Goal: Information Seeking & Learning: Check status

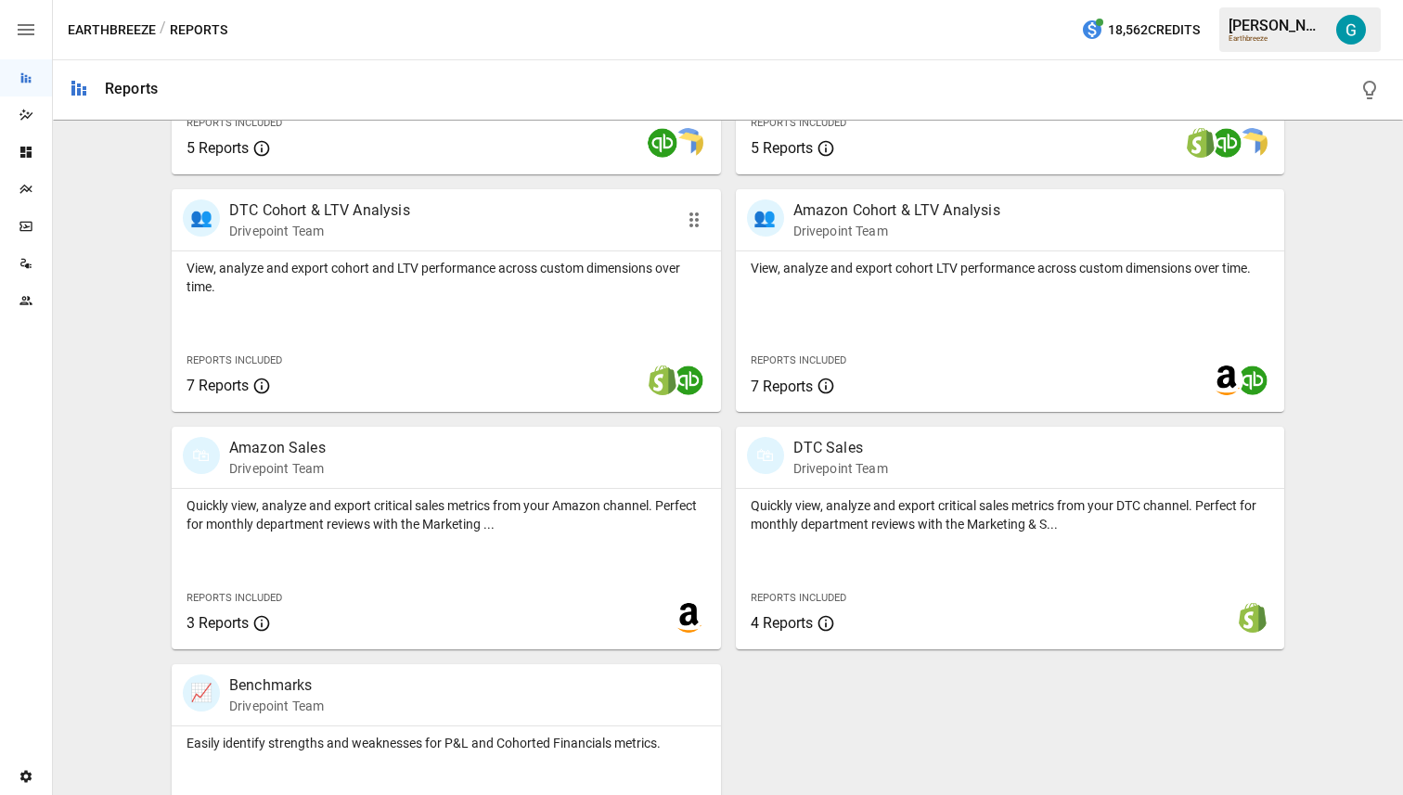
scroll to position [780, 0]
click at [844, 538] on div "Quickly view, analyze and export critical sales metrics from your DTC channel. …" at bounding box center [1010, 570] width 549 height 161
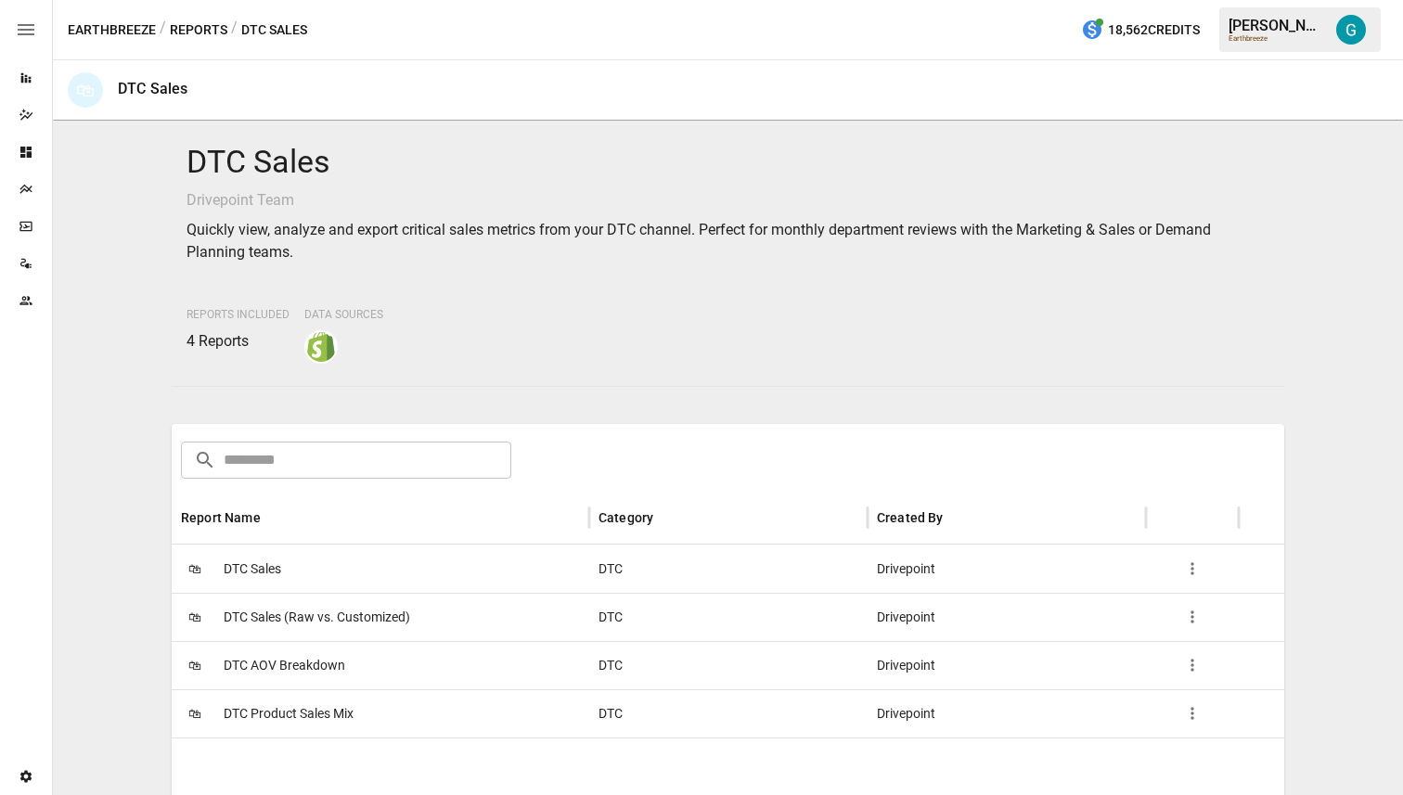
click at [317, 676] on span "DTC AOV Breakdown" at bounding box center [285, 665] width 122 height 47
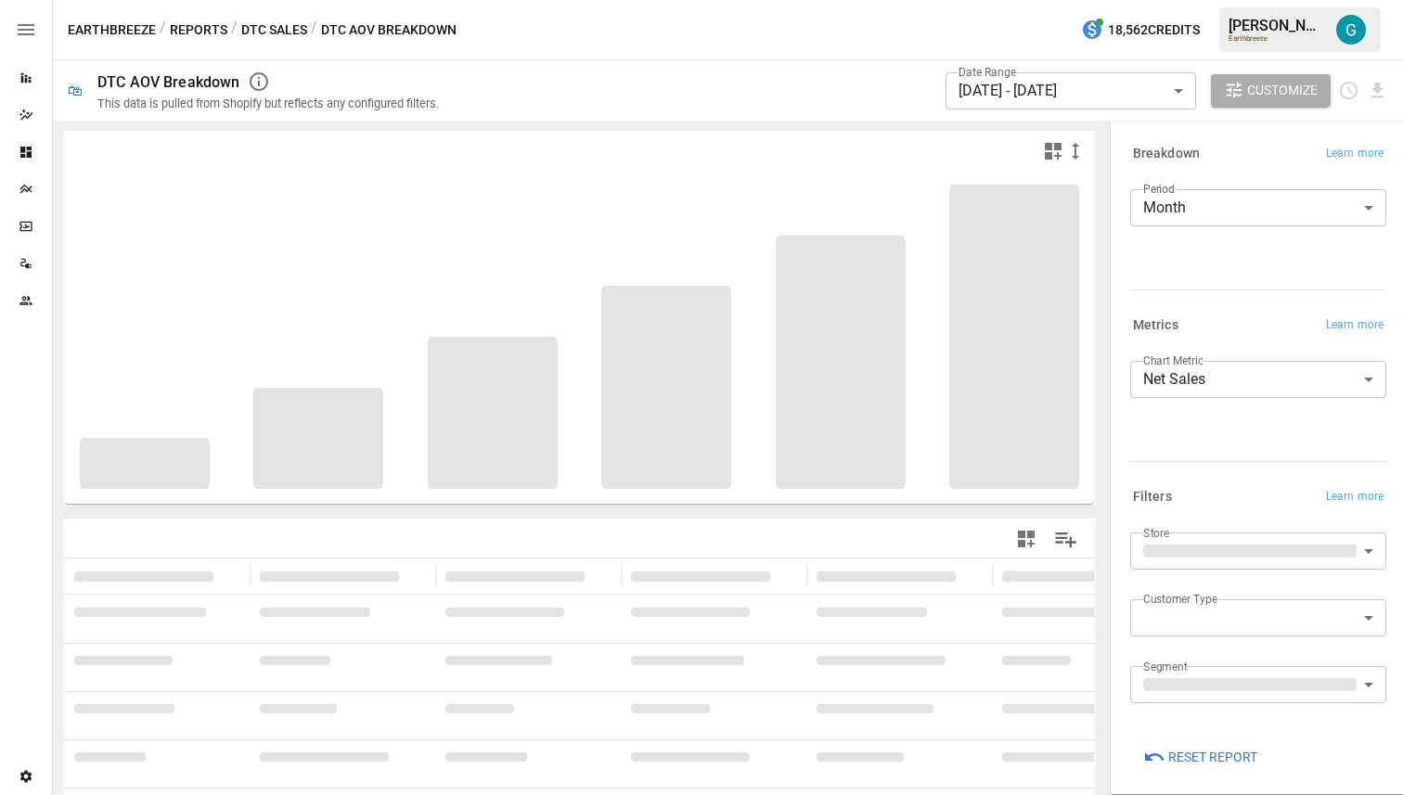
scroll to position [8, 0]
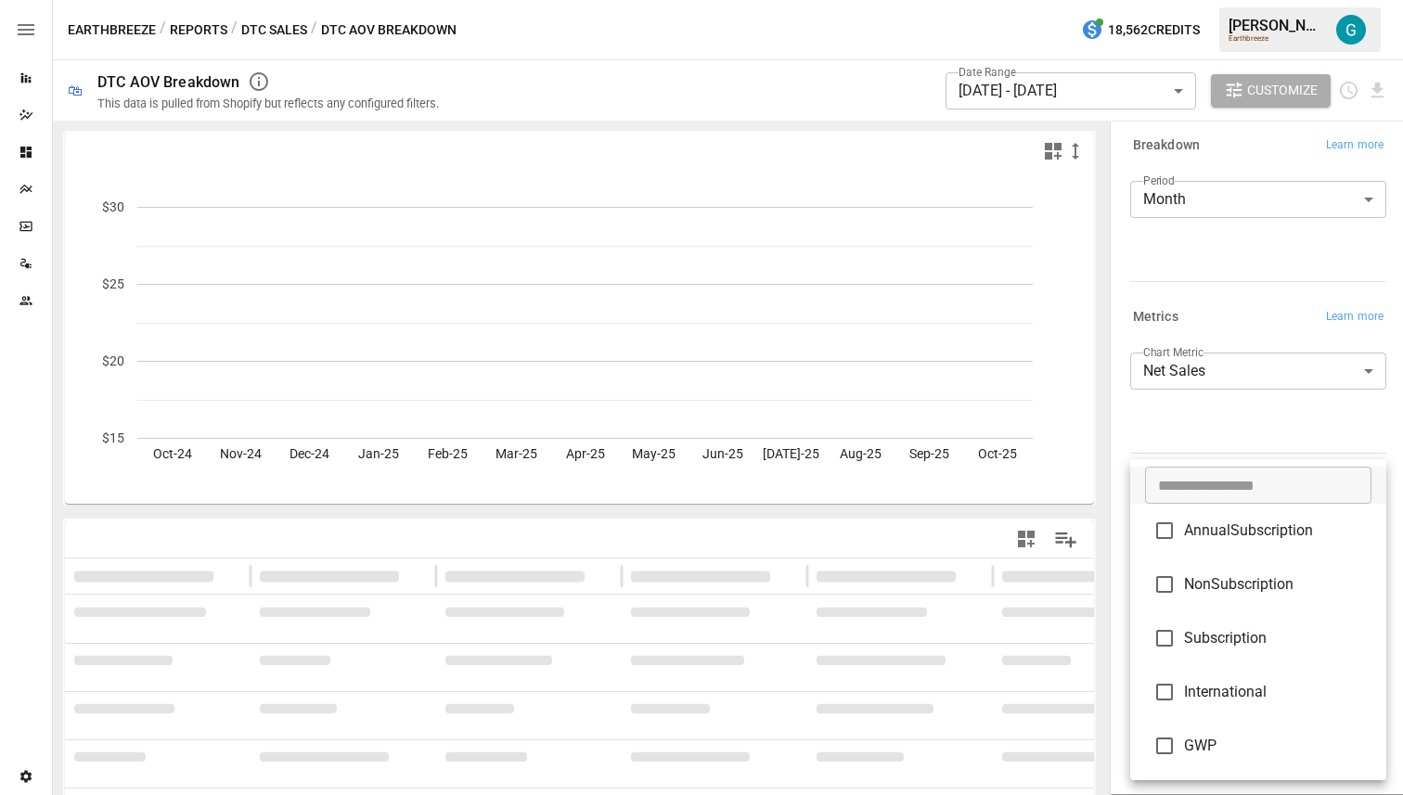
click at [1233, 0] on body "Reports Dazzler Studio Dashboards Plans SmartModel ™ Data Sources Team Settings…" at bounding box center [701, 0] width 1403 height 0
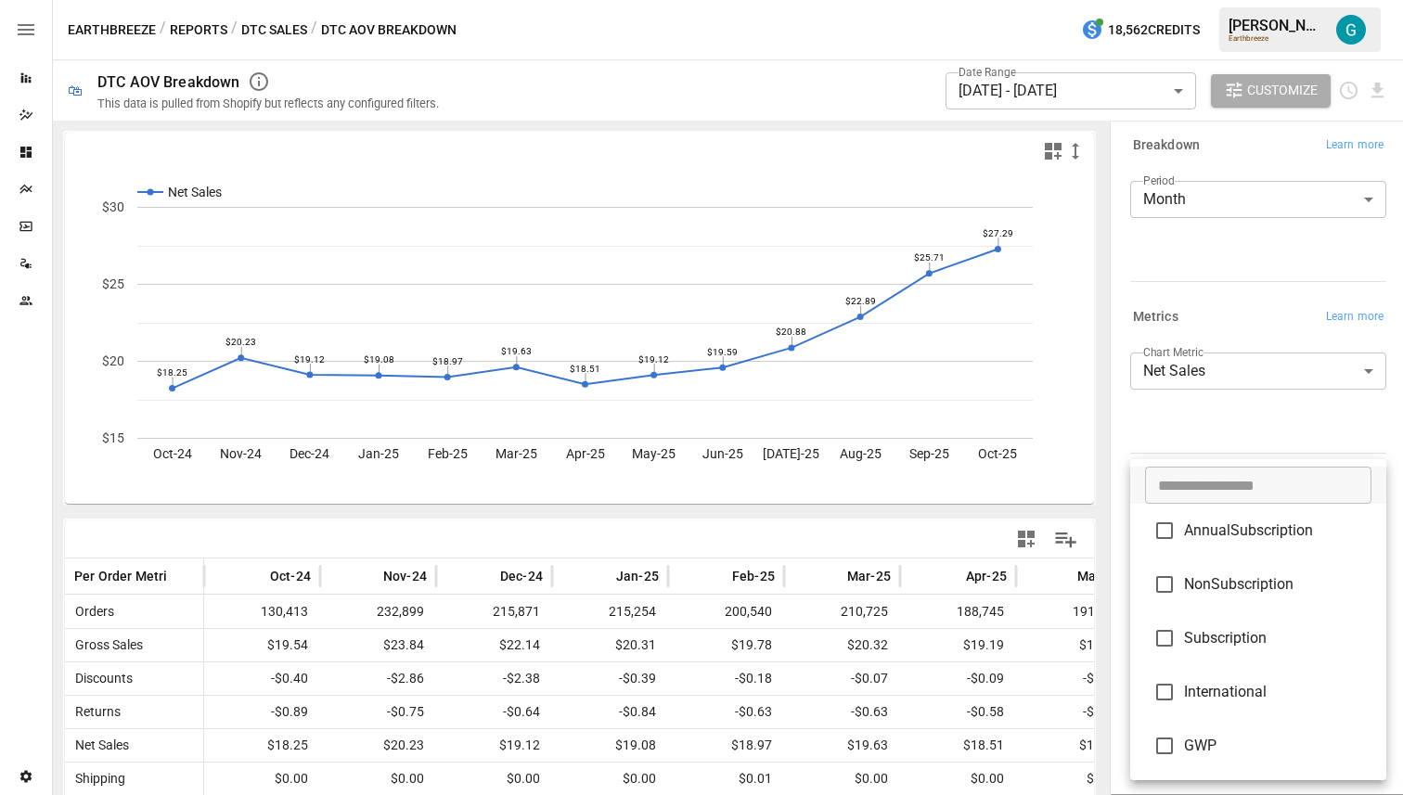
click at [1254, 444] on div at bounding box center [701, 397] width 1403 height 795
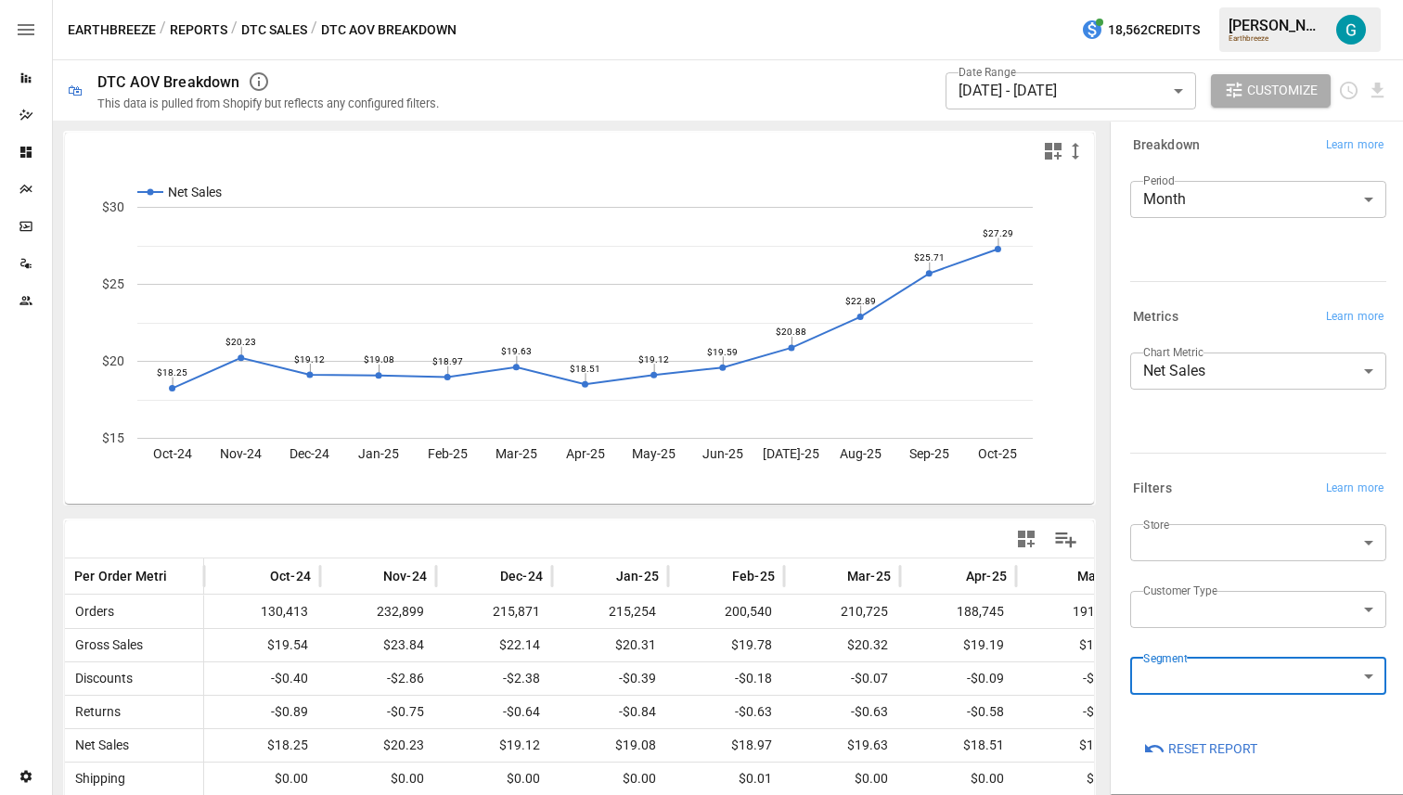
click at [1153, 657] on label "Segment" at bounding box center [1165, 658] width 44 height 16
click at [1160, 663] on label "Segment" at bounding box center [1165, 658] width 44 height 16
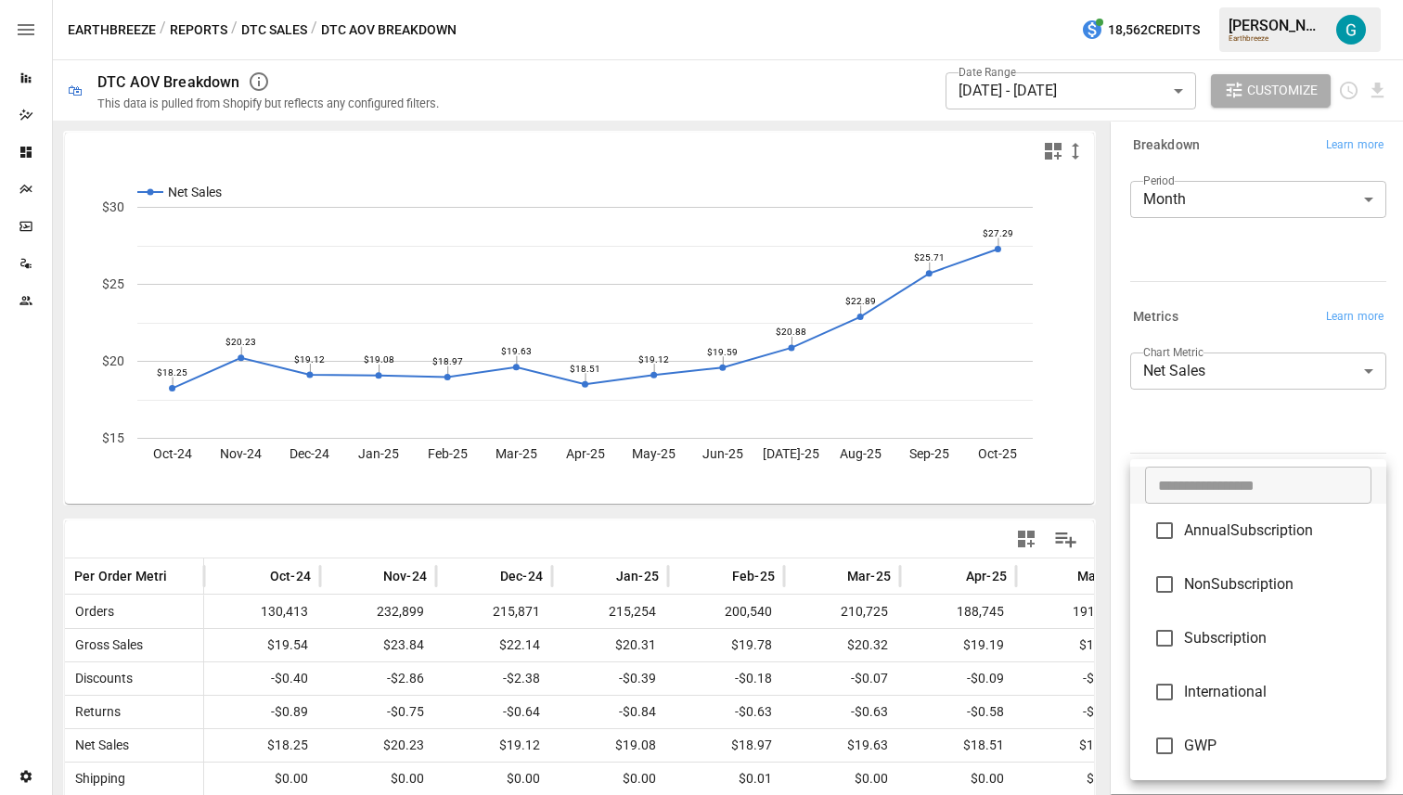
click at [1169, 0] on body "Reports Dazzler Studio Dashboards Plans SmartModel ™ Data Sources Team Settings…" at bounding box center [701, 0] width 1403 height 0
click at [1210, 426] on div at bounding box center [701, 397] width 1403 height 795
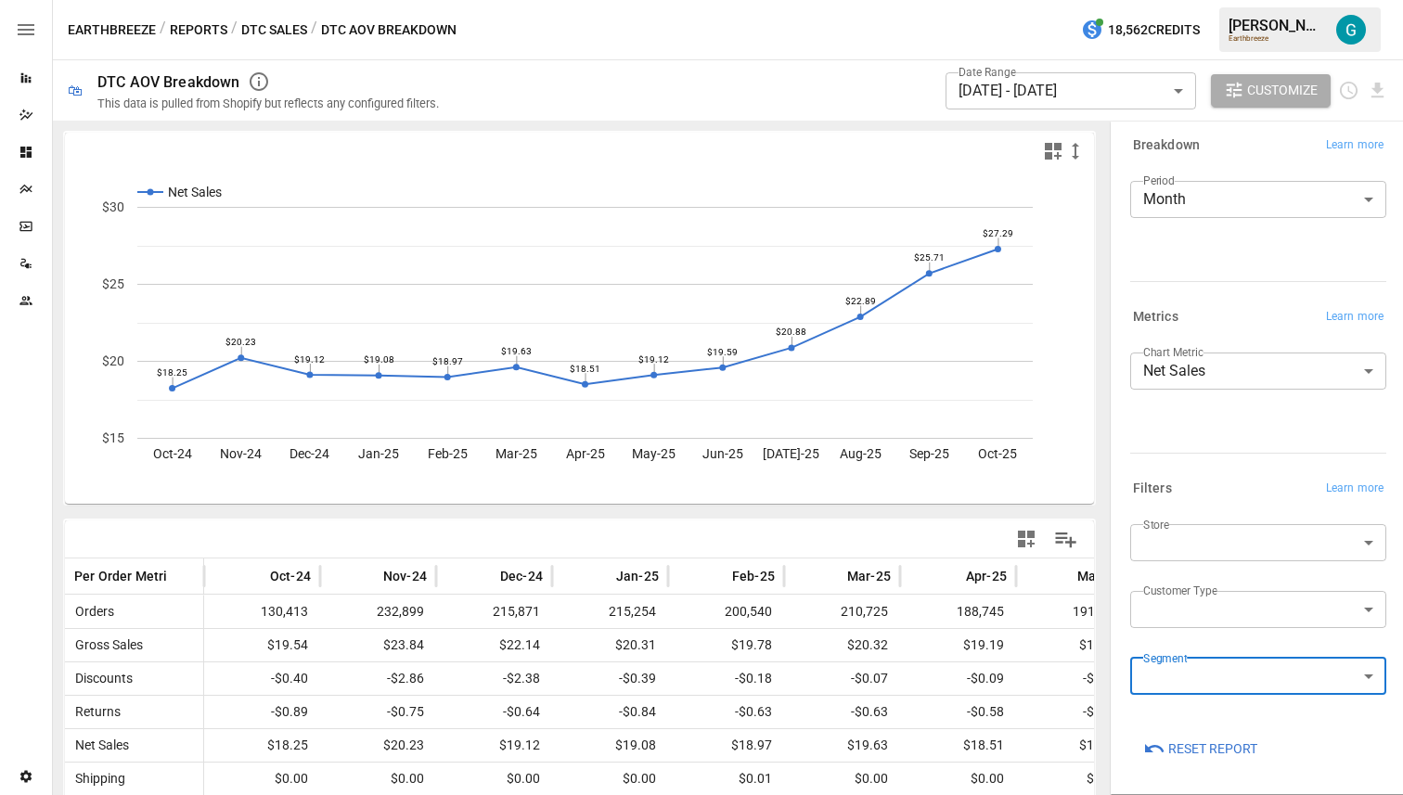
click at [1199, 0] on body "Reports Dazzler Studio Dashboards Plans SmartModel ™ Data Sources Team Settings…" at bounding box center [701, 0] width 1403 height 0
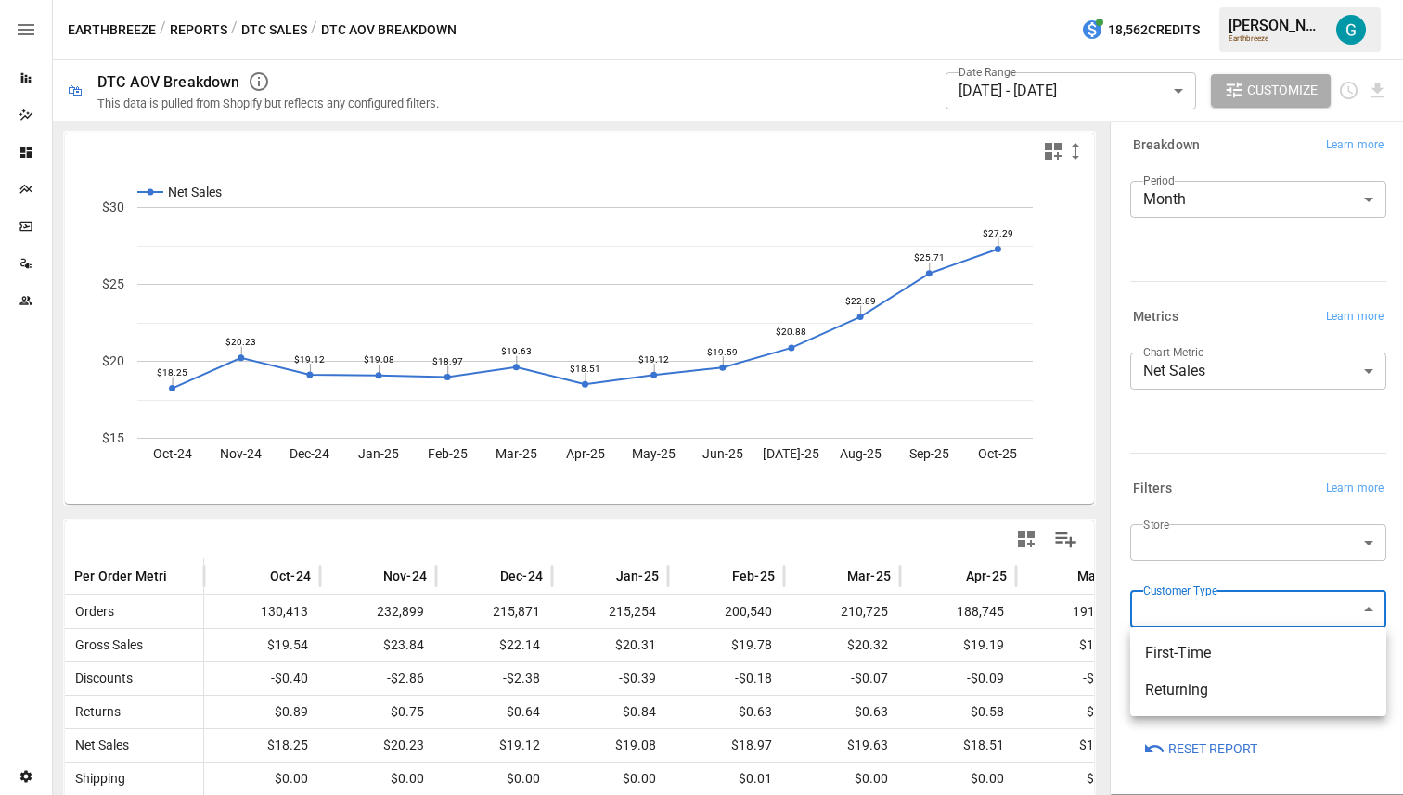
click at [1219, 446] on div at bounding box center [701, 397] width 1403 height 795
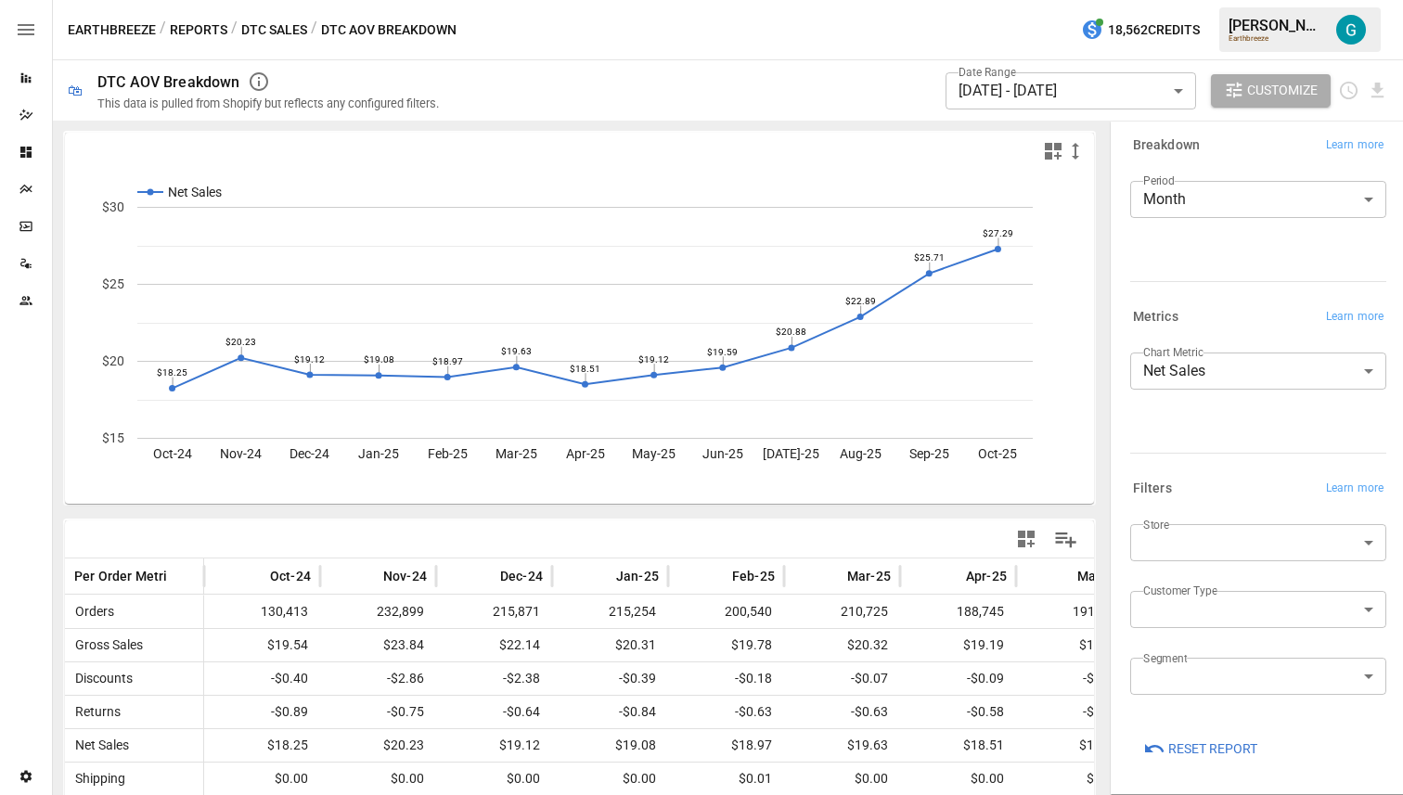
click at [273, 30] on button "DTC Sales" at bounding box center [274, 30] width 66 height 23
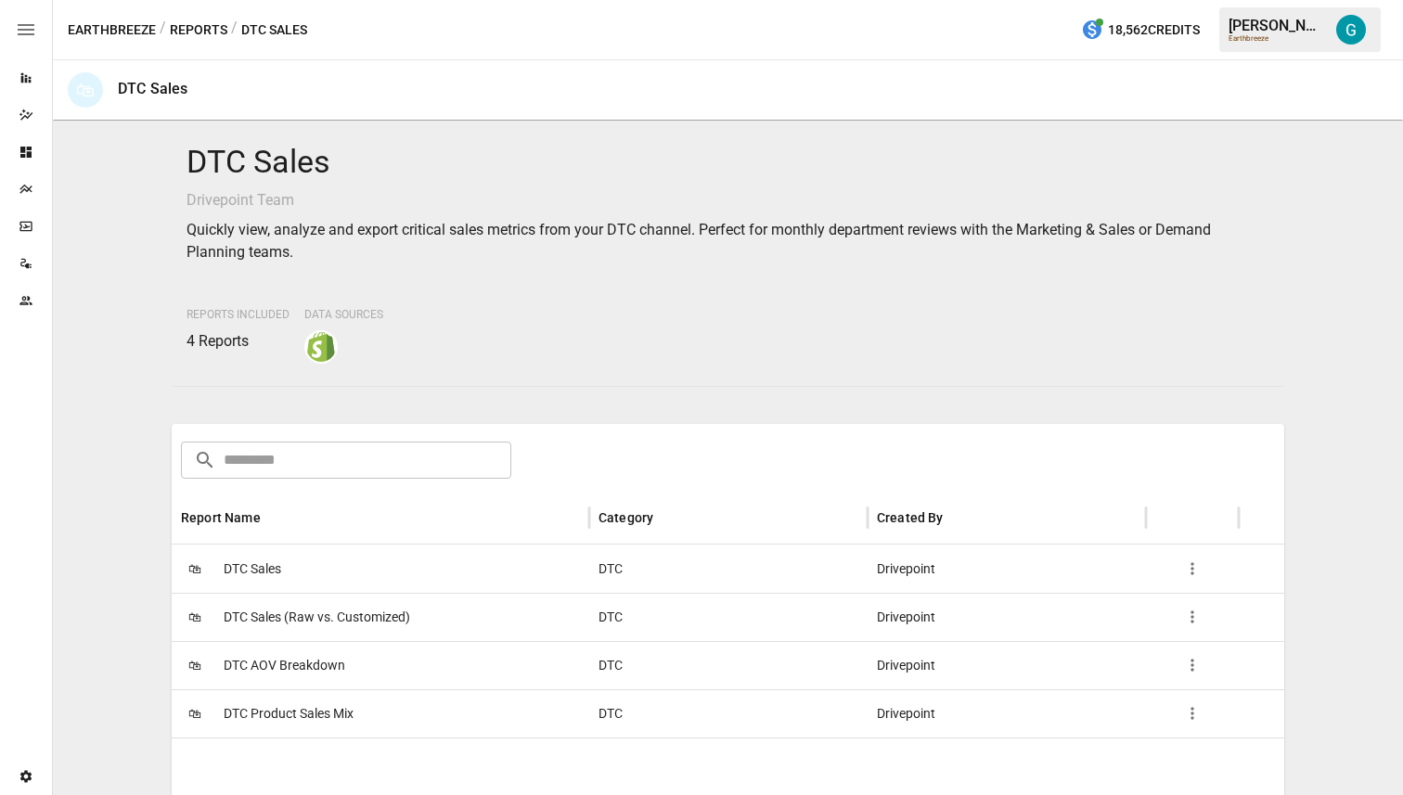
click at [293, 571] on div "🛍 DTC Sales" at bounding box center [381, 569] width 418 height 48
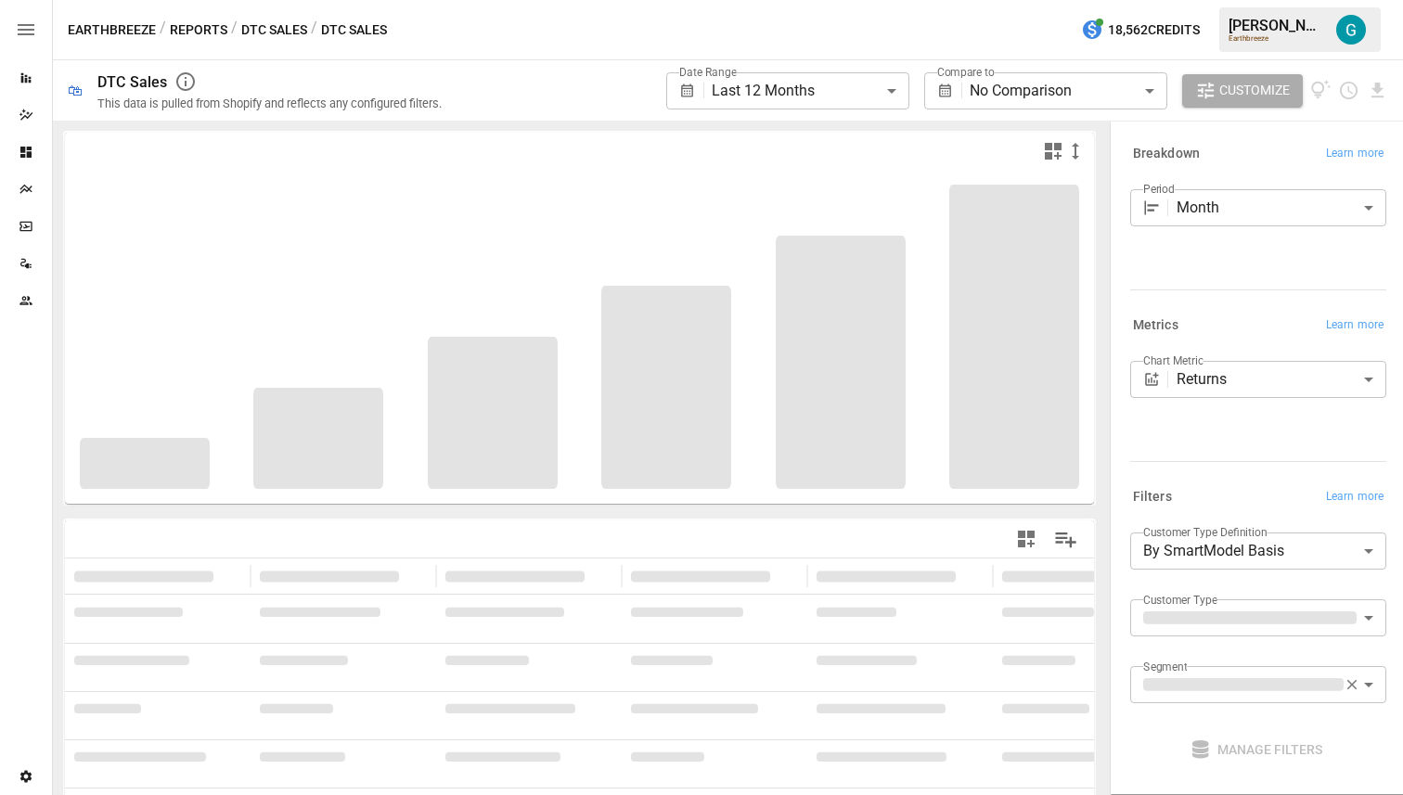
click at [1259, 0] on body "**********" at bounding box center [701, 0] width 1403 height 0
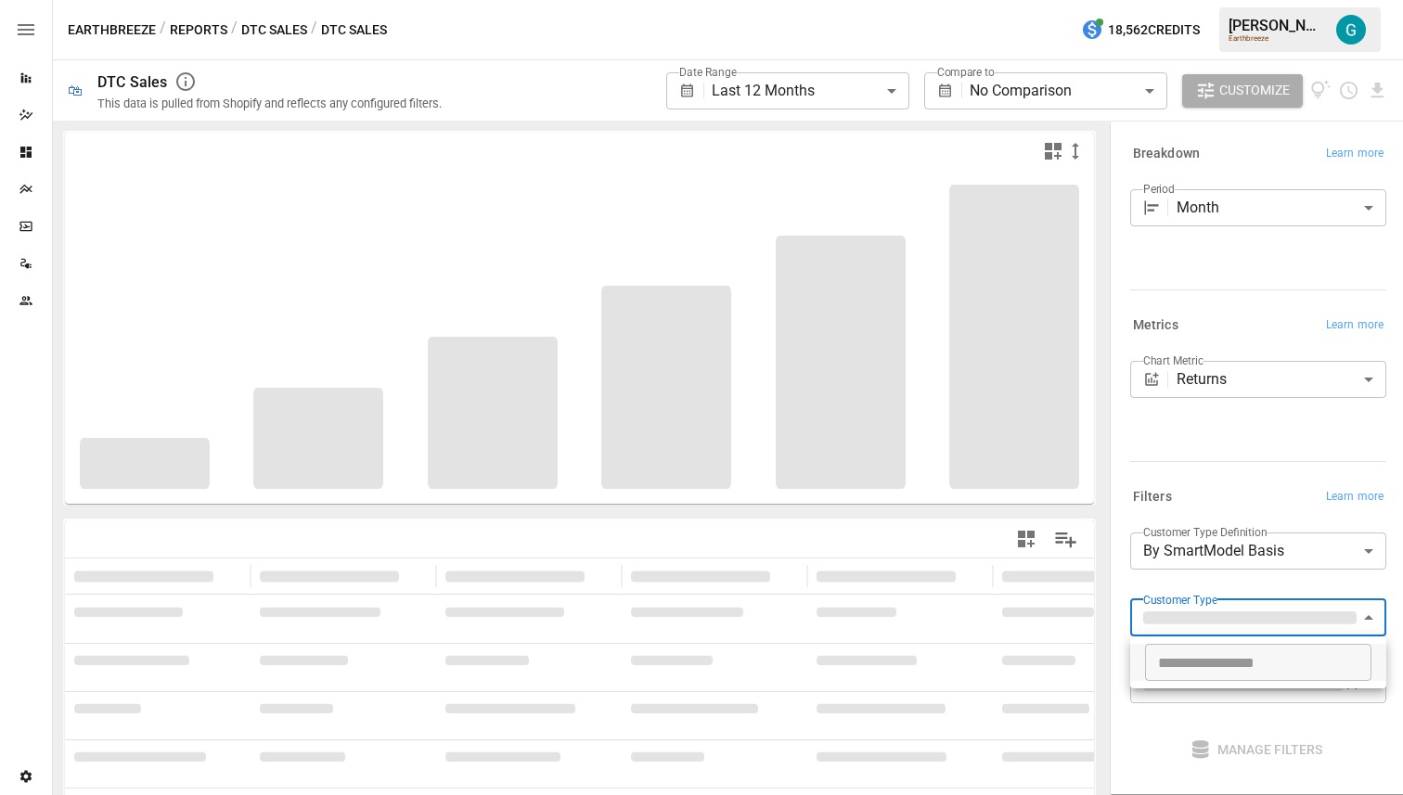
click at [1246, 467] on div at bounding box center [701, 397] width 1403 height 795
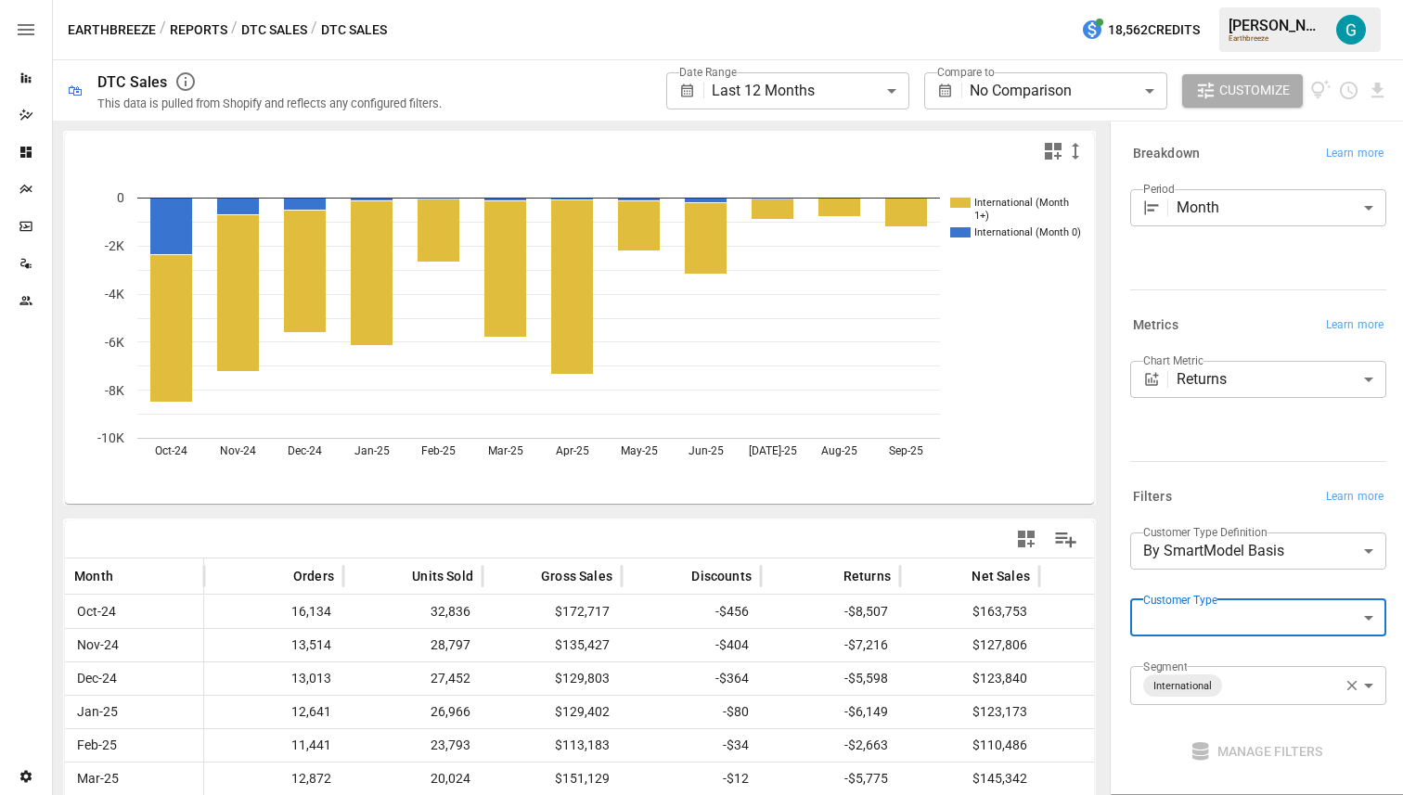
click at [1266, 0] on body "**********" at bounding box center [701, 0] width 1403 height 0
click at [1228, 461] on div at bounding box center [701, 397] width 1403 height 795
click at [253, 28] on button "DTC Sales" at bounding box center [274, 30] width 66 height 23
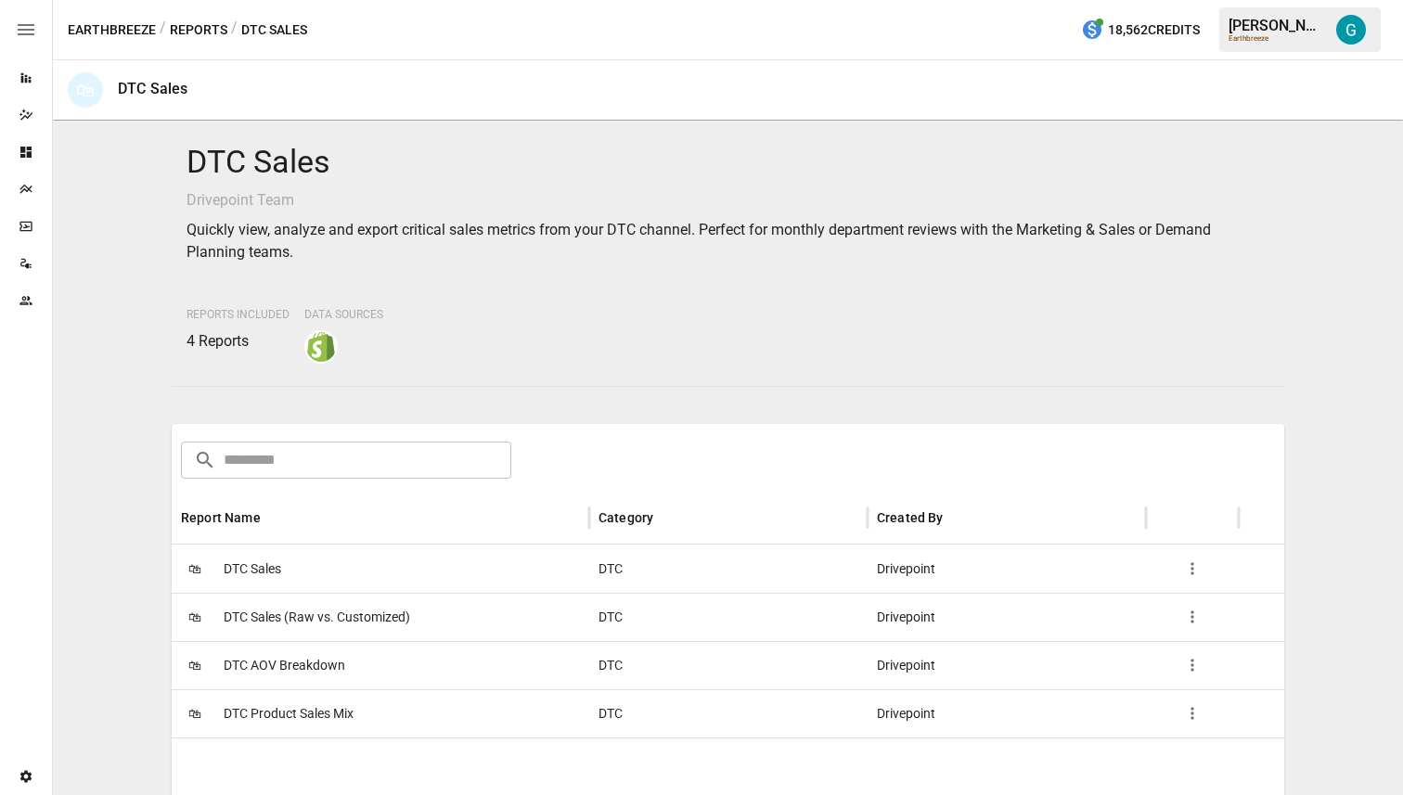
click at [347, 682] on div "🛍 DTC AOV Breakdown" at bounding box center [381, 665] width 418 height 48
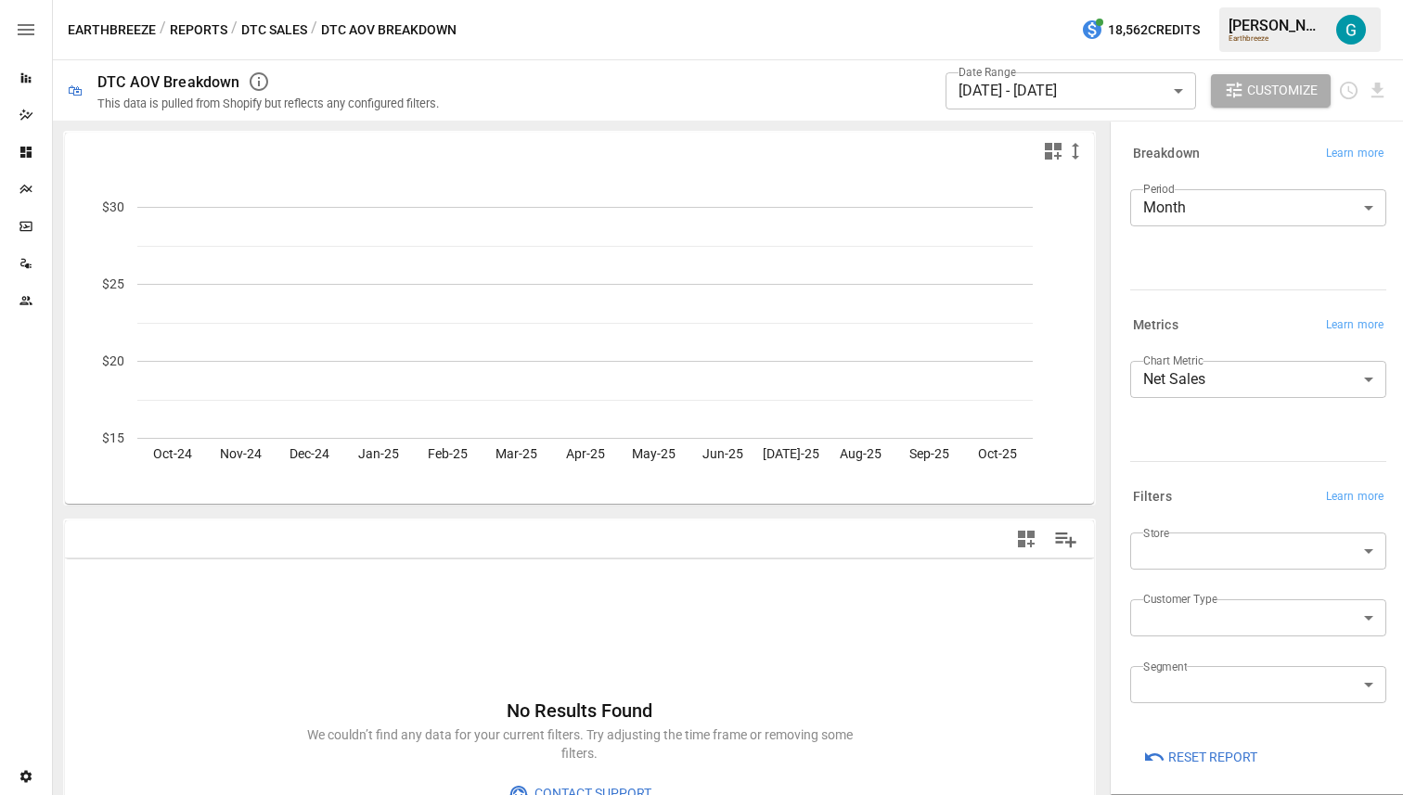
scroll to position [8, 0]
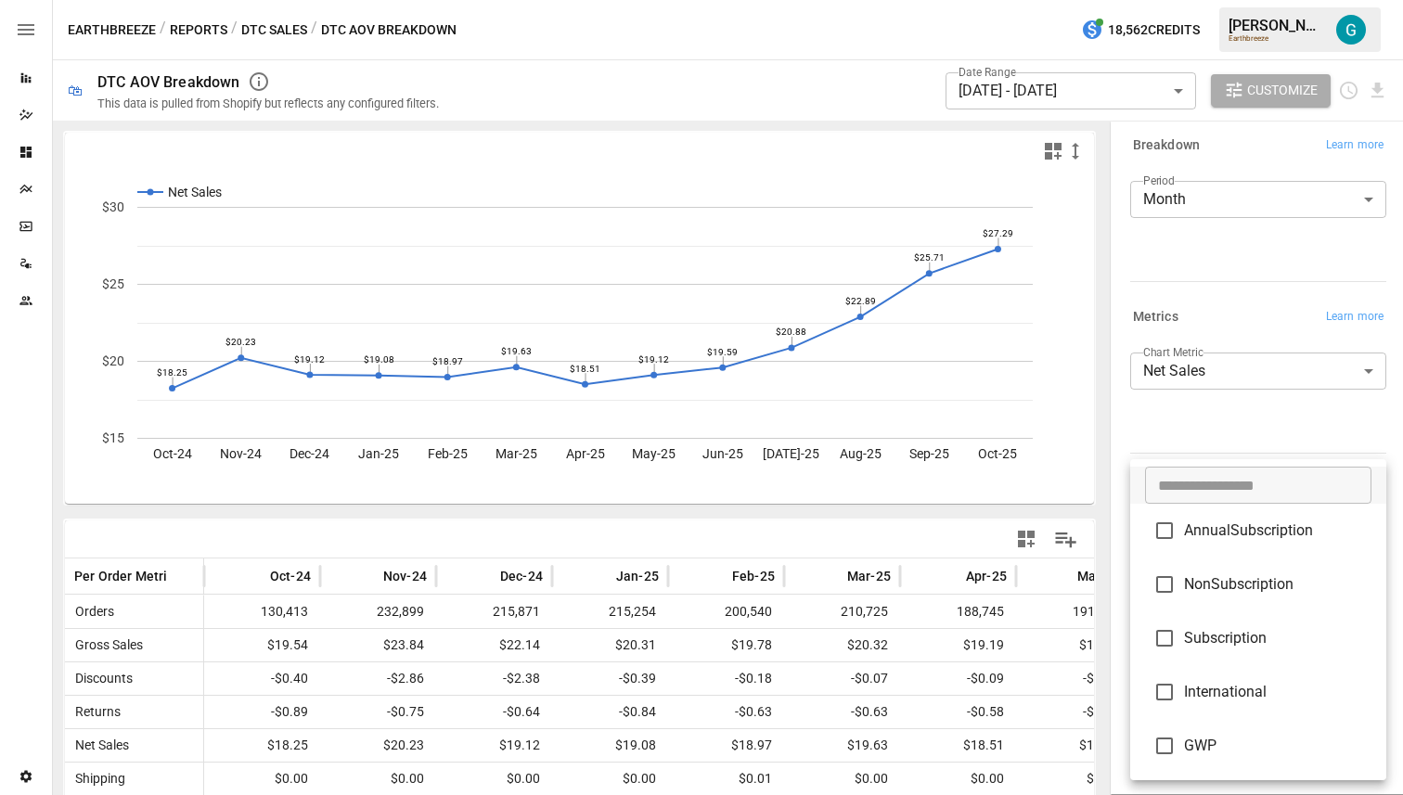
click at [1249, 0] on body "Reports Dazzler Studio Dashboards Plans SmartModel ™ Data Sources Team Settings…" at bounding box center [701, 0] width 1403 height 0
click at [1231, 418] on div at bounding box center [701, 397] width 1403 height 795
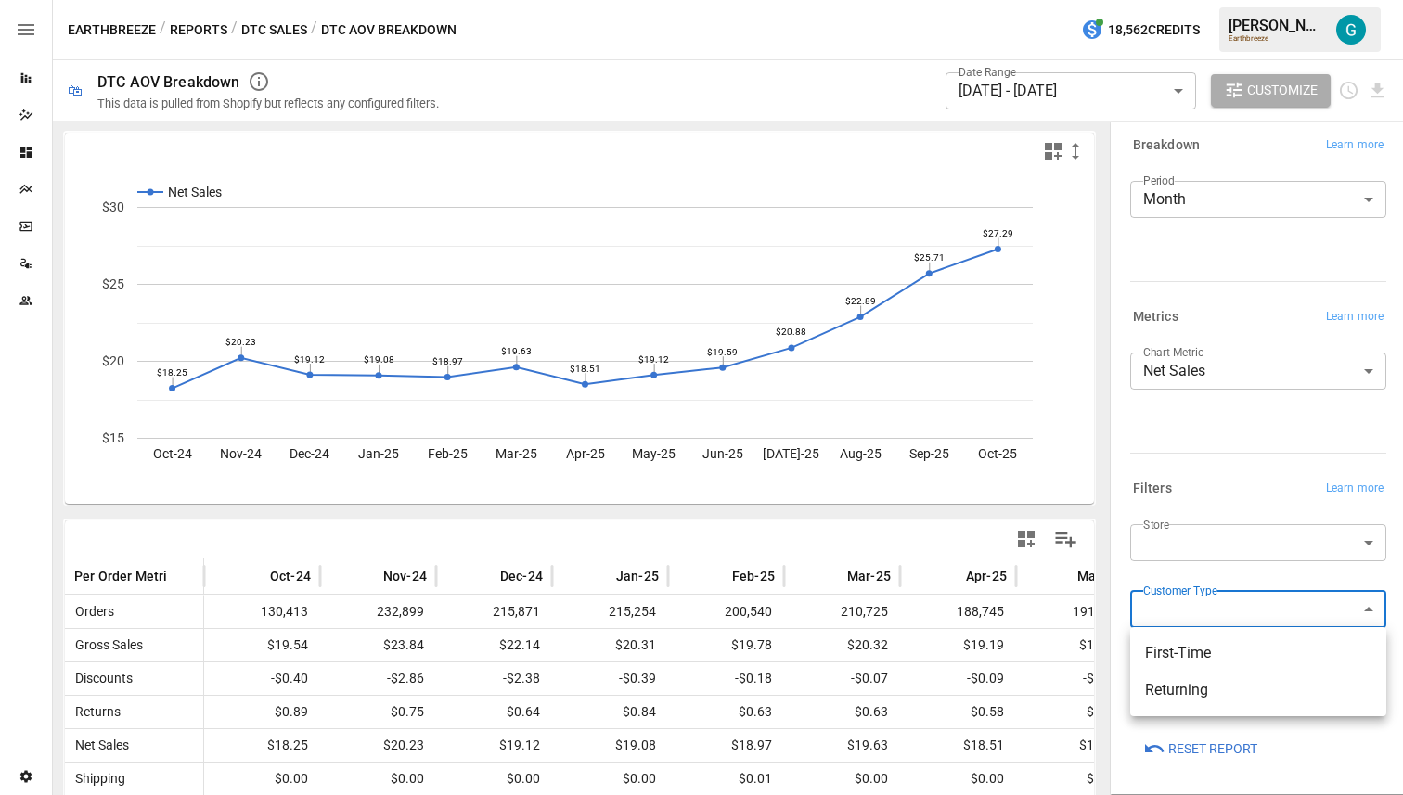
click at [1213, 0] on body "Reports Dazzler Studio Dashboards Plans SmartModel ™ Data Sources Team Settings…" at bounding box center [701, 0] width 1403 height 0
click at [1230, 434] on div at bounding box center [701, 397] width 1403 height 795
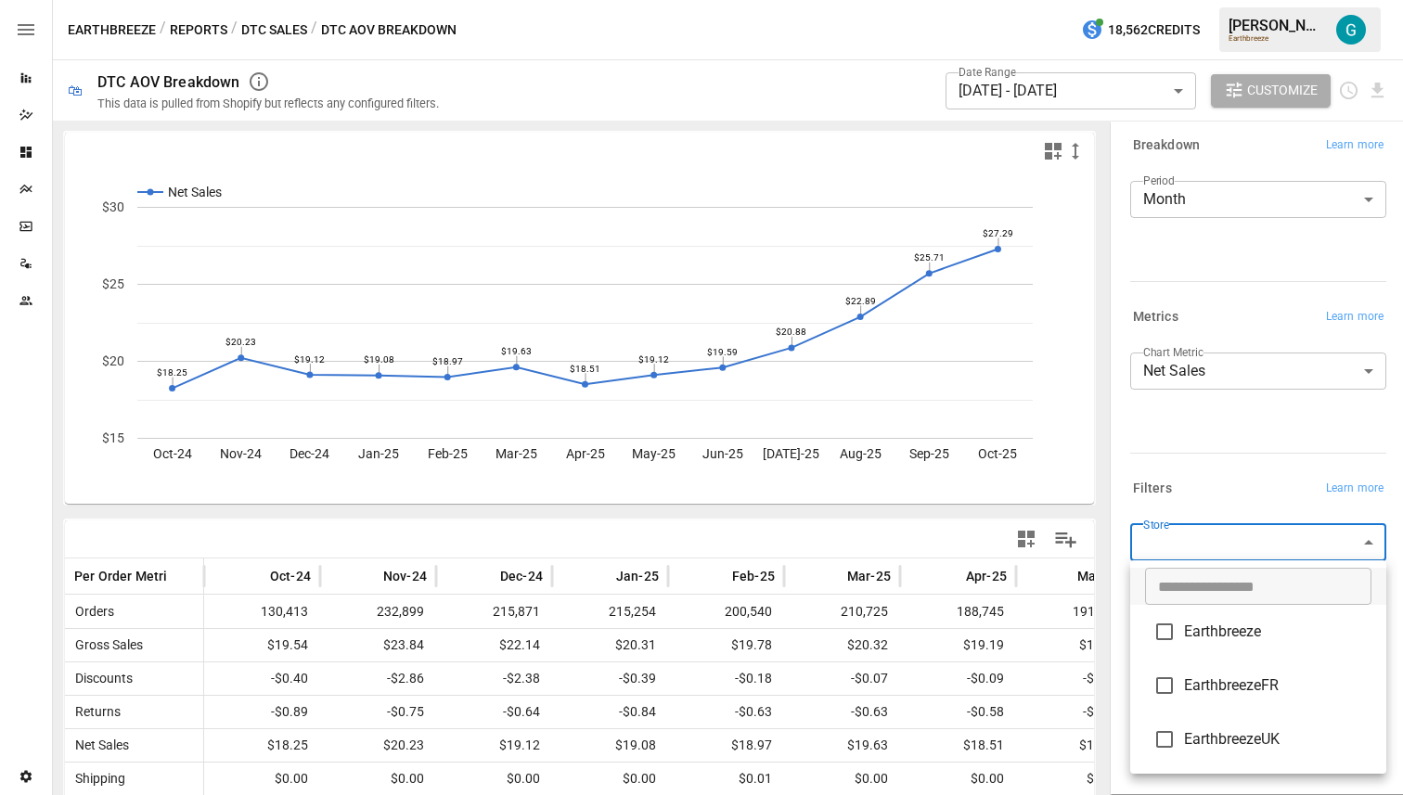
click at [1221, 0] on body "Reports Dazzler Studio Dashboards Plans SmartModel ™ Data Sources Team Settings…" at bounding box center [701, 0] width 1403 height 0
click at [1226, 451] on div at bounding box center [701, 397] width 1403 height 795
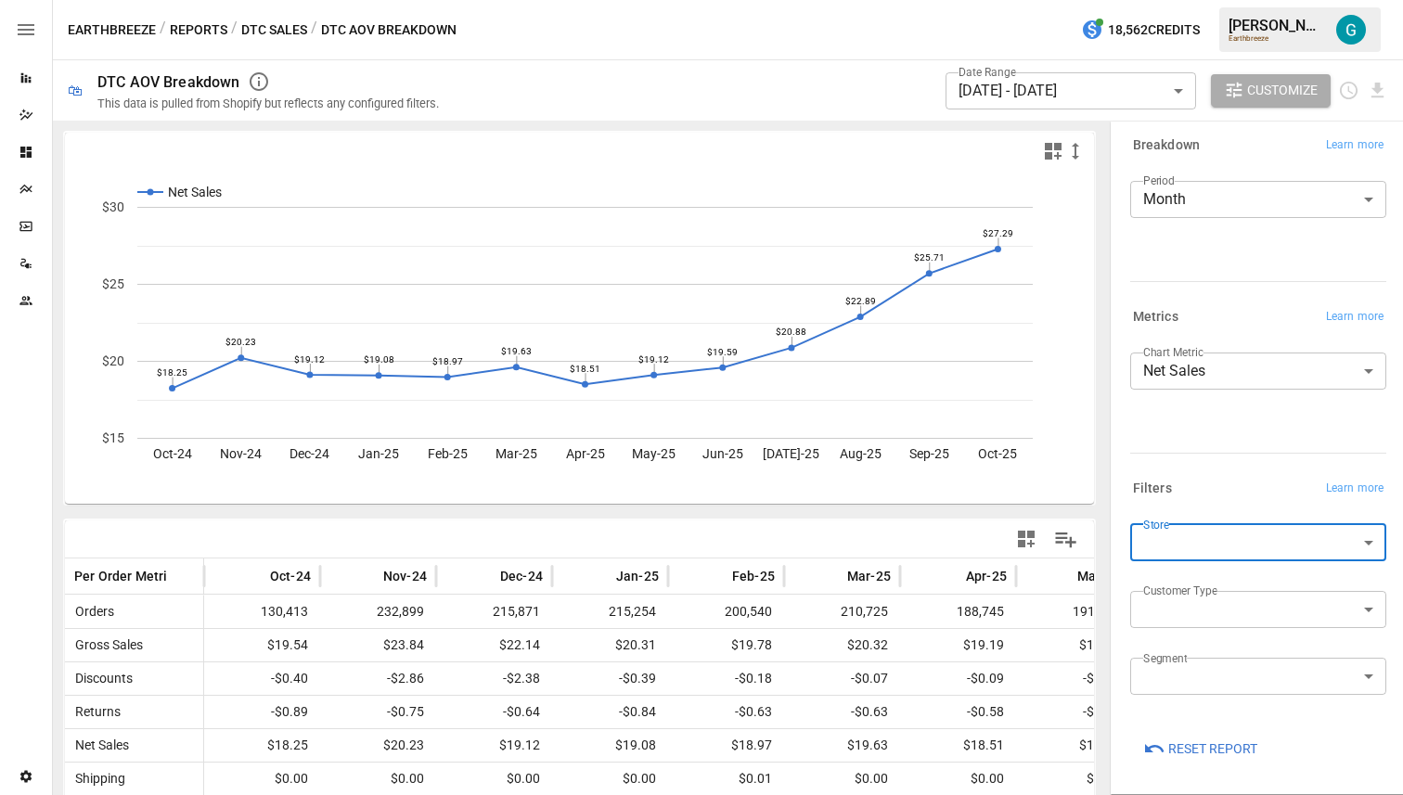
click at [1284, 0] on body "Reports Dazzler Studio Dashboards Plans SmartModel ™ Data Sources Team Settings…" at bounding box center [701, 0] width 1403 height 0
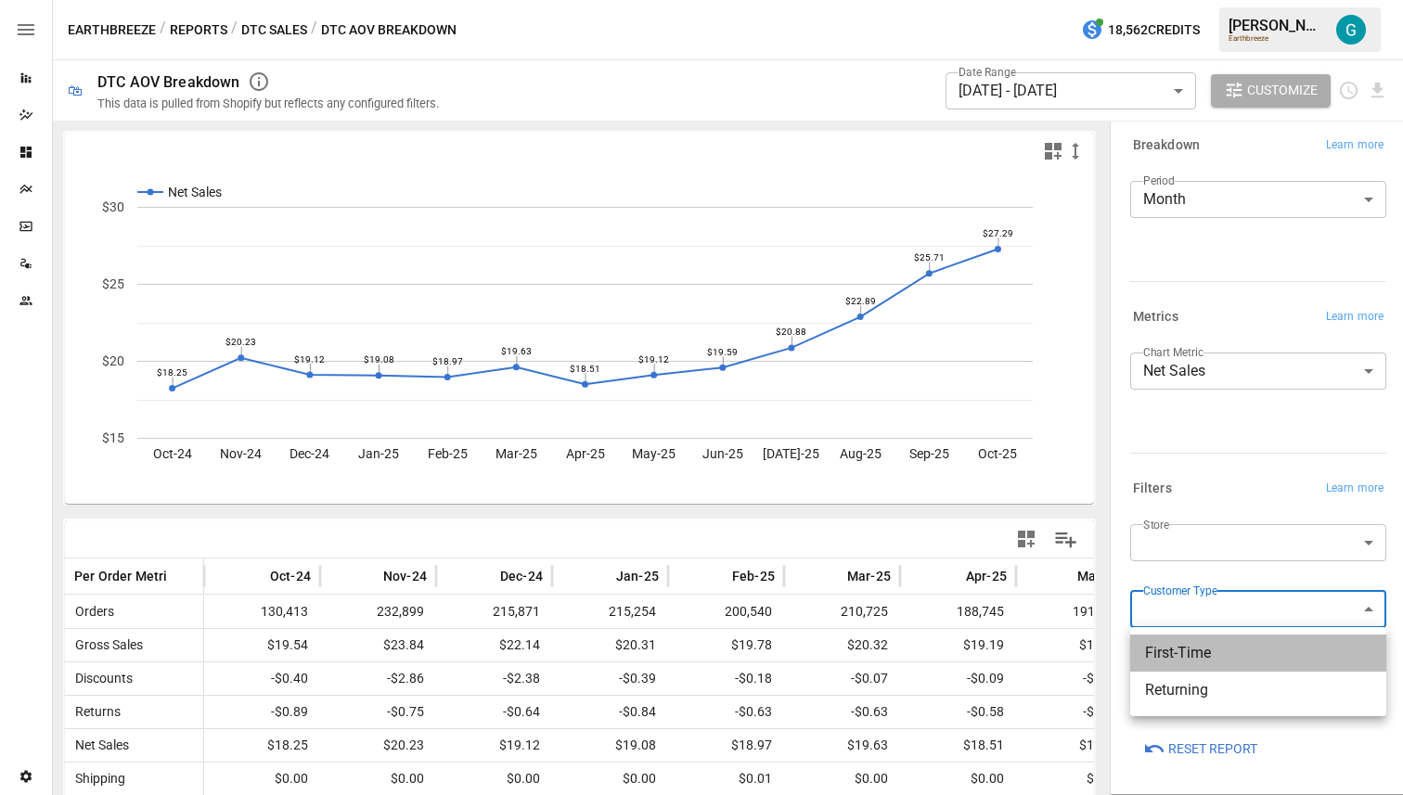
click at [1274, 663] on li "First-Time" at bounding box center [1258, 653] width 256 height 37
type input "**********"
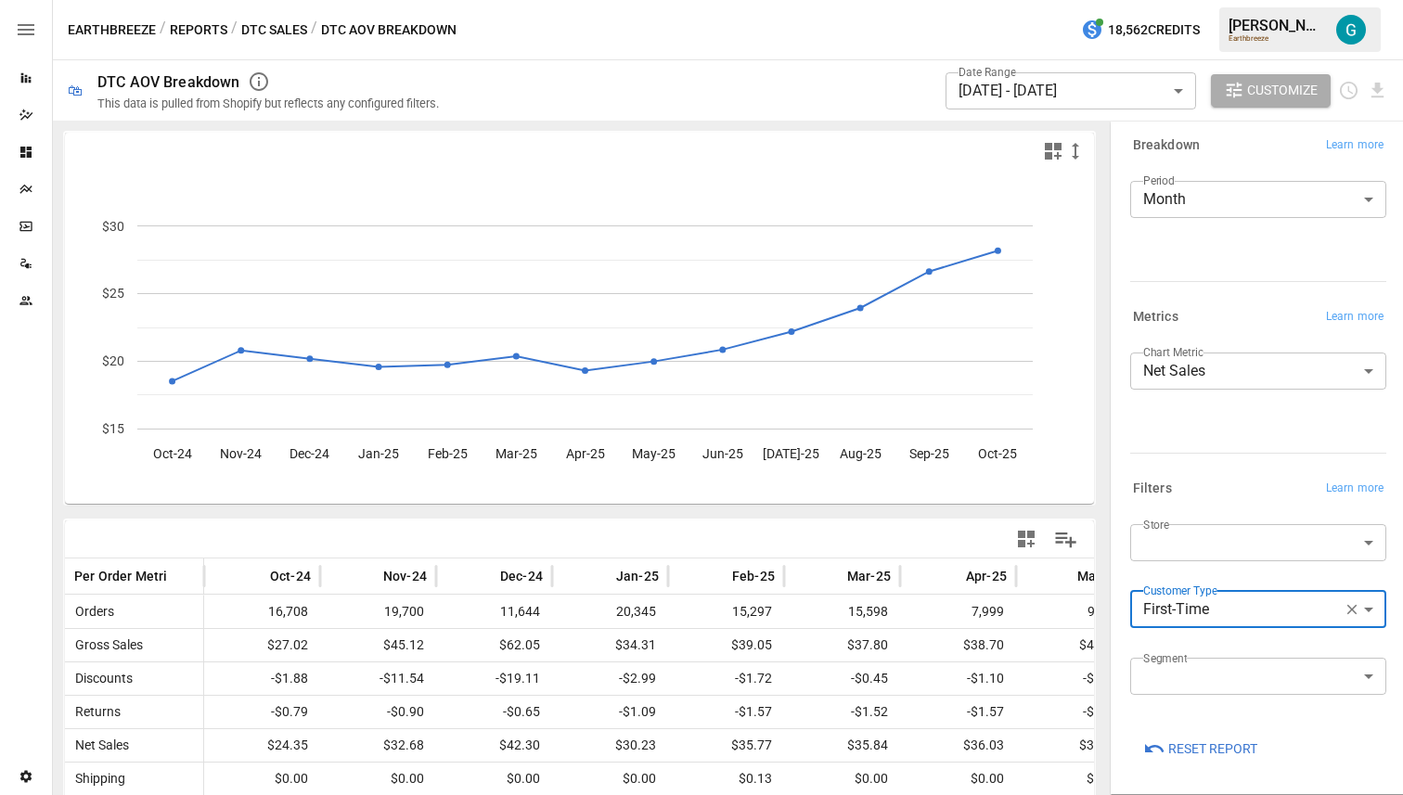
click at [1355, 607] on icon "button" at bounding box center [1352, 609] width 17 height 17
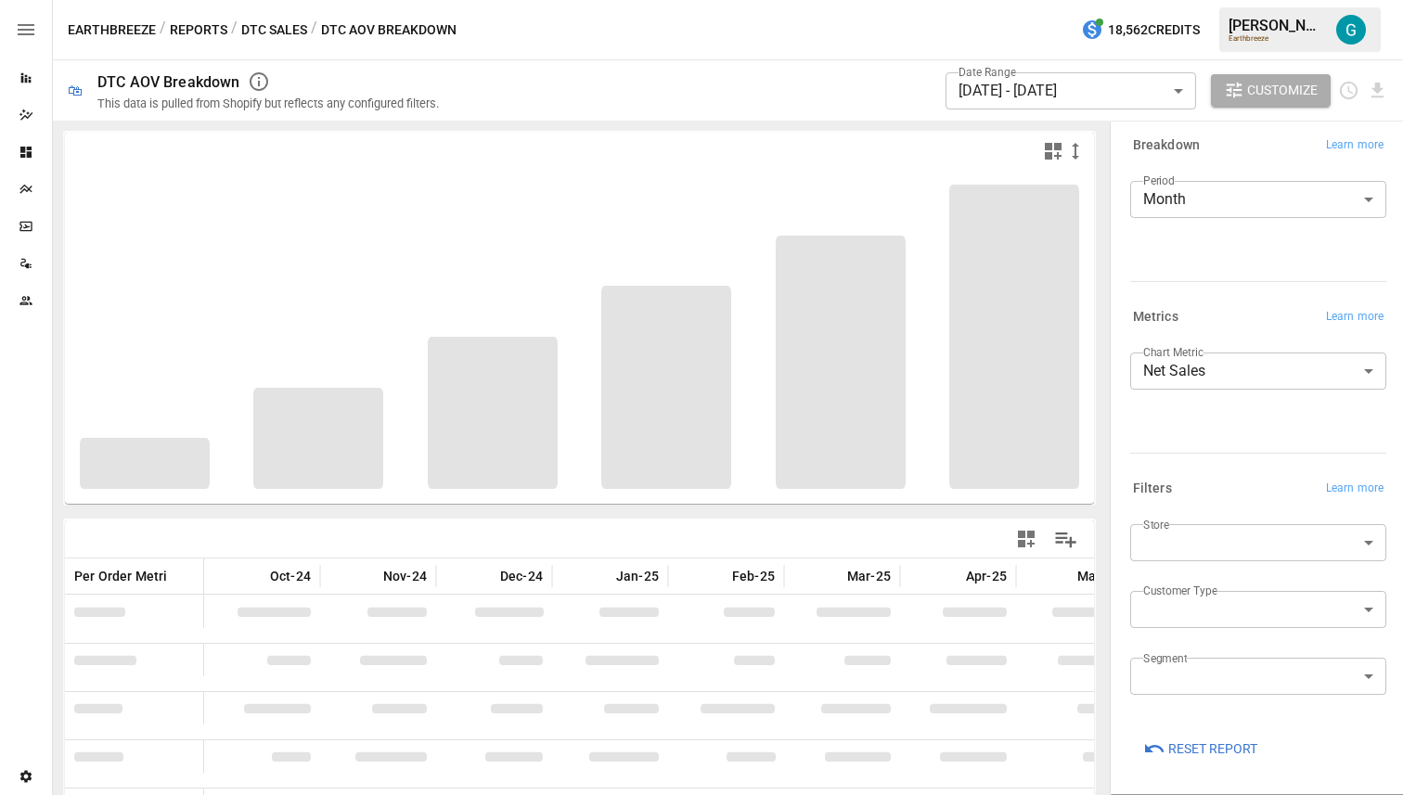
click at [1332, 576] on div "Store ​ Customer Type ​ Segment ​" at bounding box center [1258, 617] width 256 height 186
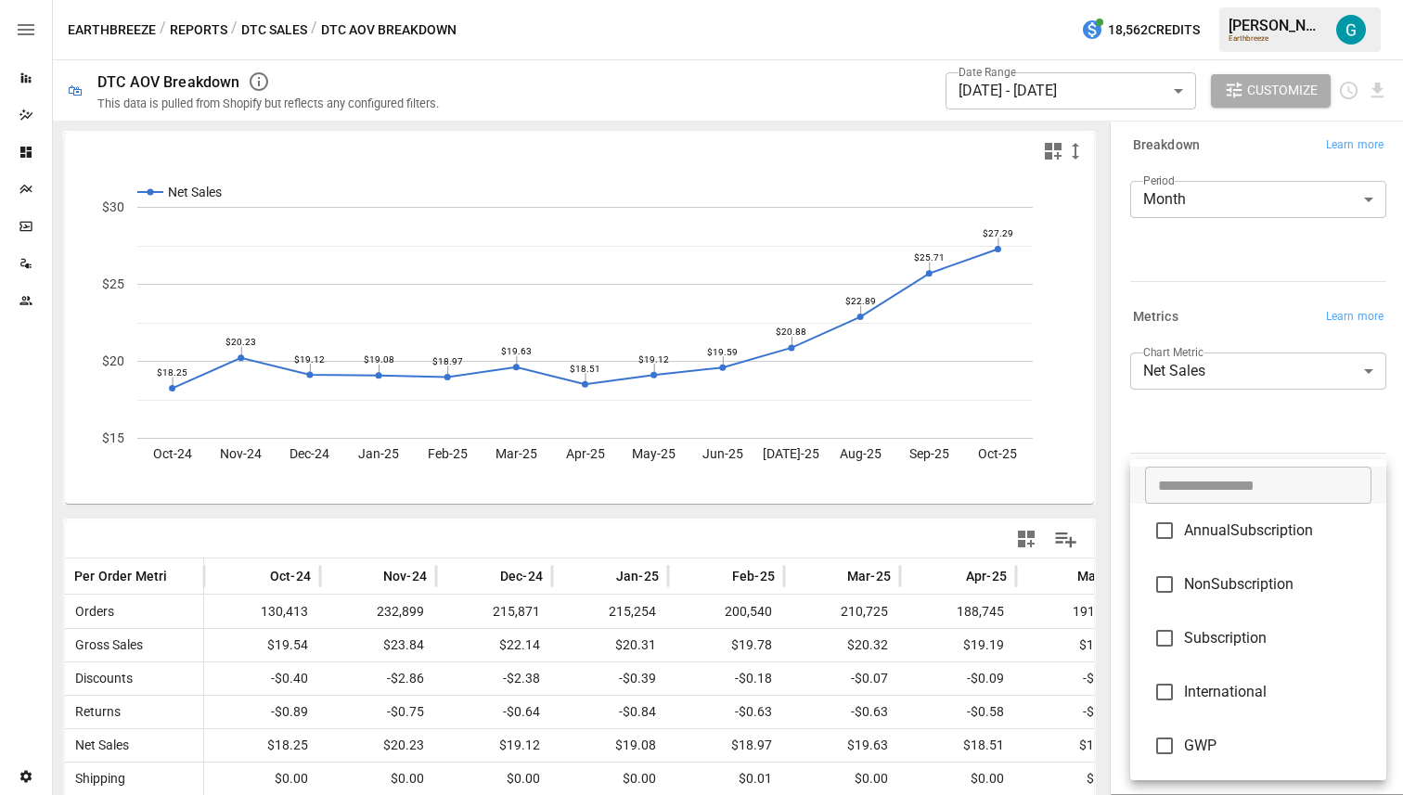
click at [1250, 0] on body "Reports Dazzler Studio Dashboards Plans SmartModel ™ Data Sources Team Settings…" at bounding box center [701, 0] width 1403 height 0
